Goal: Task Accomplishment & Management: Manage account settings

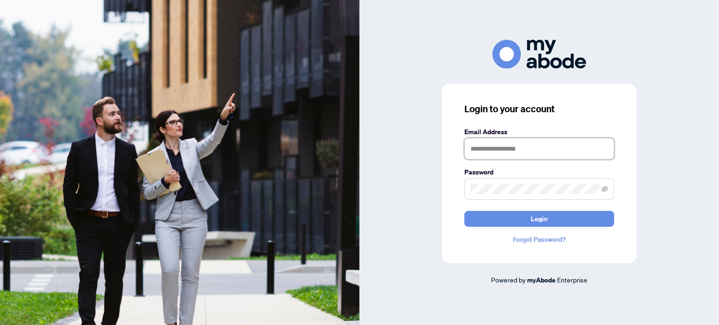
click at [499, 149] on input "text" at bounding box center [539, 149] width 150 height 22
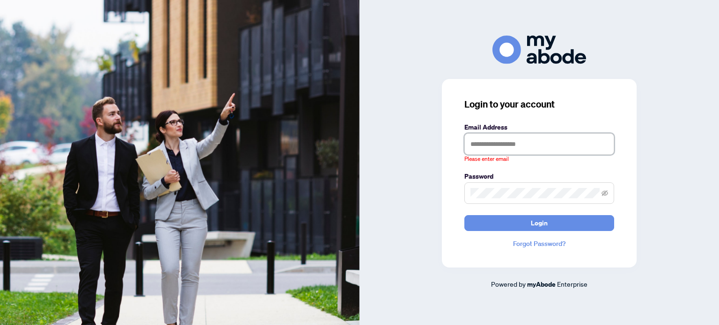
type input "**********"
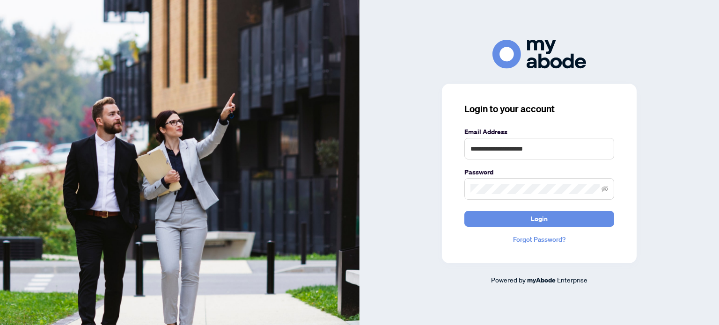
click at [464, 211] on button "Login" at bounding box center [539, 219] width 150 height 16
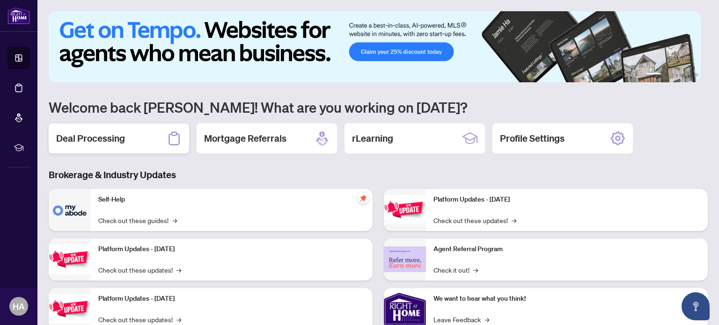
click at [88, 145] on div "Deal Processing" at bounding box center [119, 139] width 140 height 30
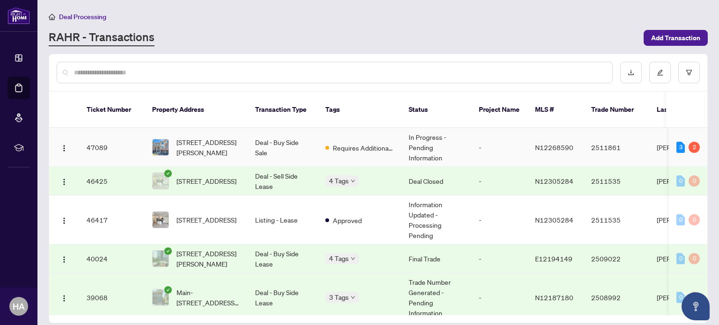
click at [612, 130] on td "2511861" at bounding box center [617, 147] width 66 height 39
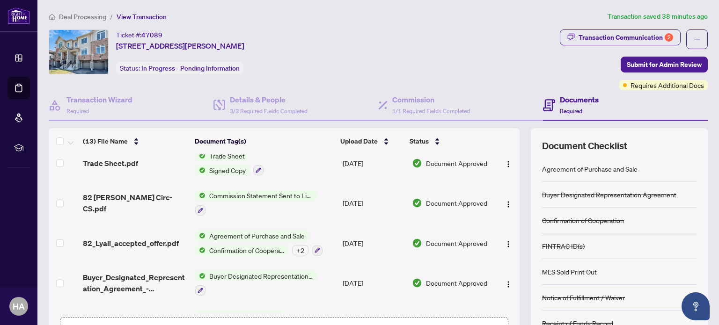
scroll to position [331, 0]
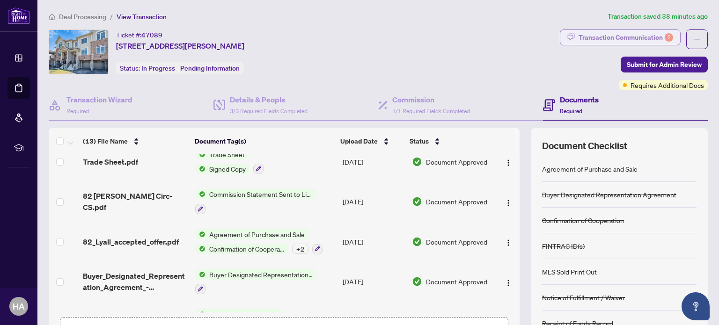
click at [624, 33] on div "Transaction Communication 2" at bounding box center [626, 37] width 95 height 15
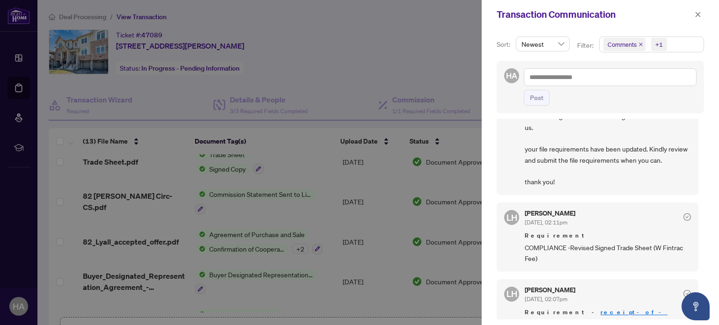
scroll to position [76, 0]
click at [446, 84] on div at bounding box center [359, 162] width 719 height 325
click at [698, 18] on icon "close" at bounding box center [698, 14] width 7 height 7
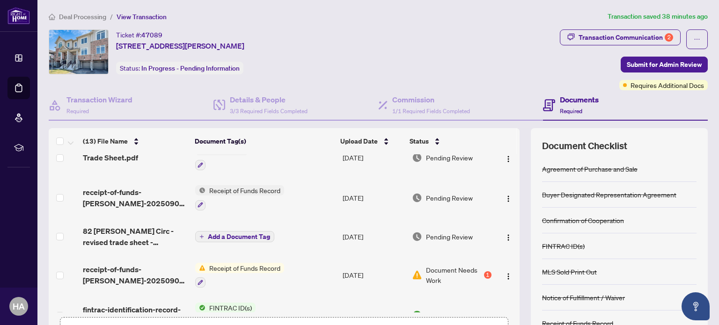
scroll to position [0, 0]
